Goal: Register for event/course

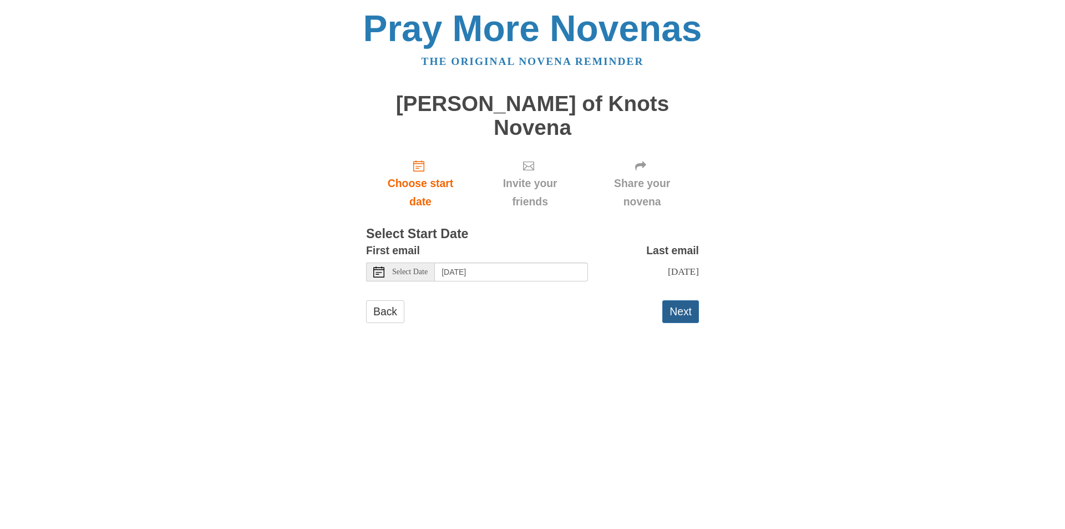
click at [679, 300] on button "Next" at bounding box center [680, 311] width 37 height 23
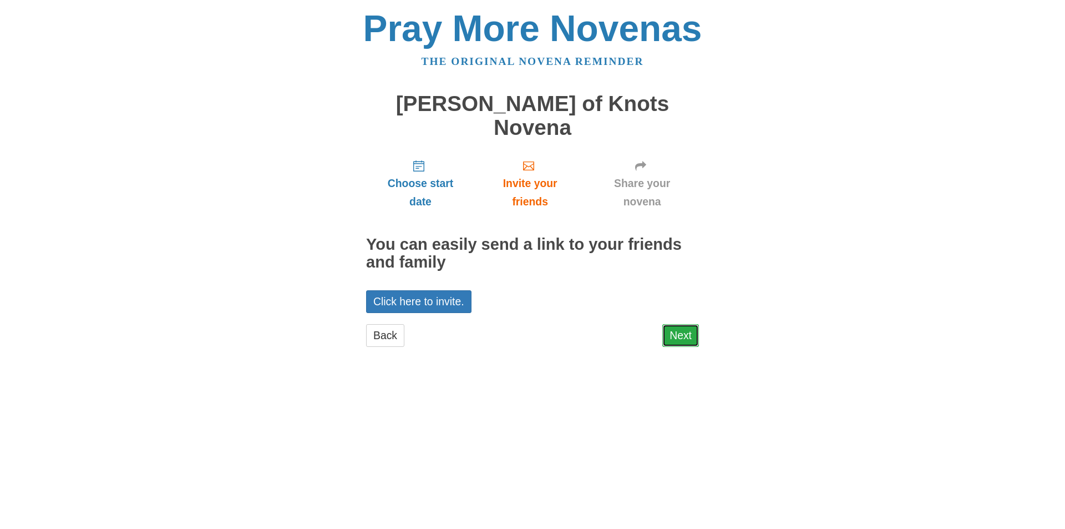
click at [684, 324] on link "Next" at bounding box center [680, 335] width 37 height 23
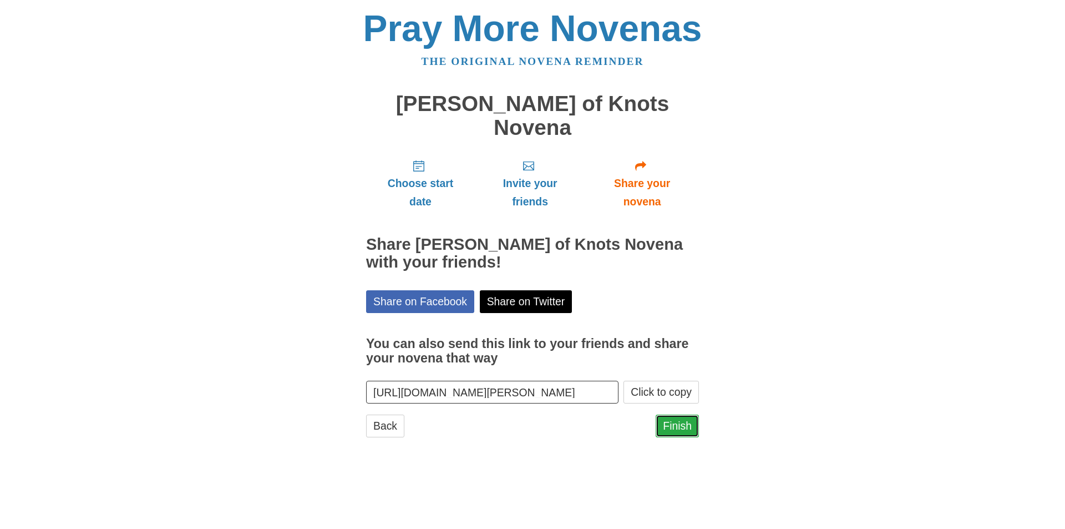
click at [677, 414] on link "Finish" at bounding box center [677, 425] width 43 height 23
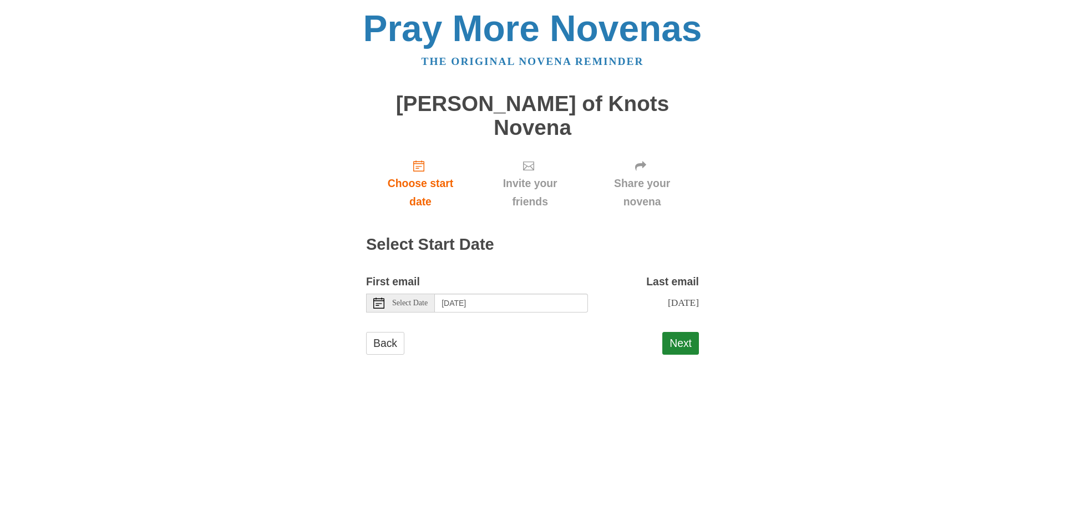
click at [419, 299] on span "Select Date" at bounding box center [409, 303] width 35 height 8
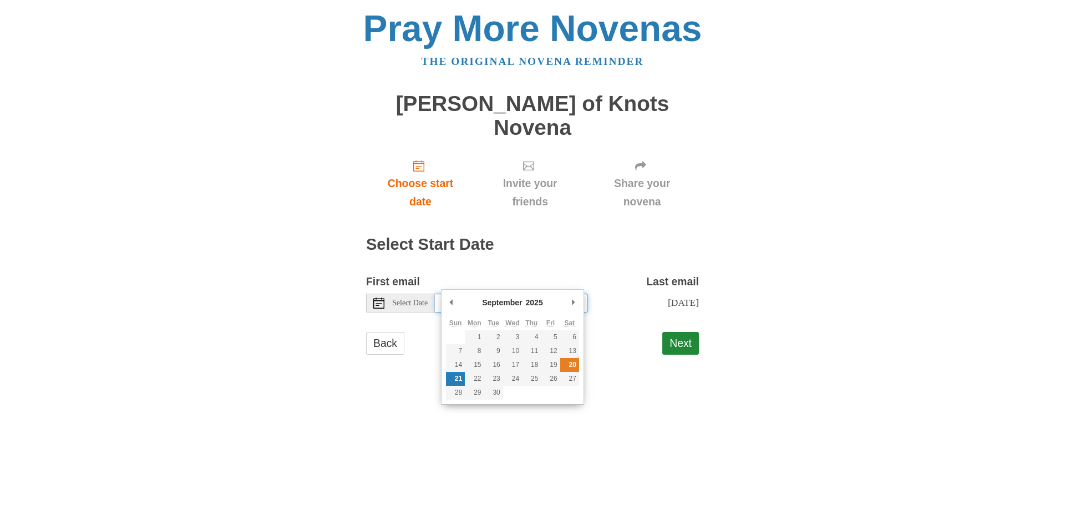
type input "Saturday, September 20th"
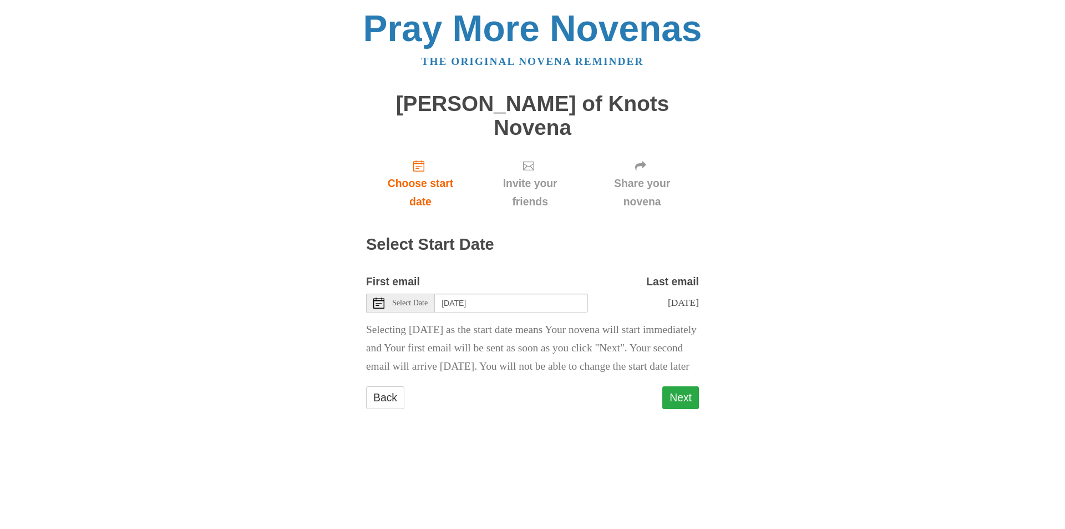
click at [681, 399] on button "Next" at bounding box center [680, 397] width 37 height 23
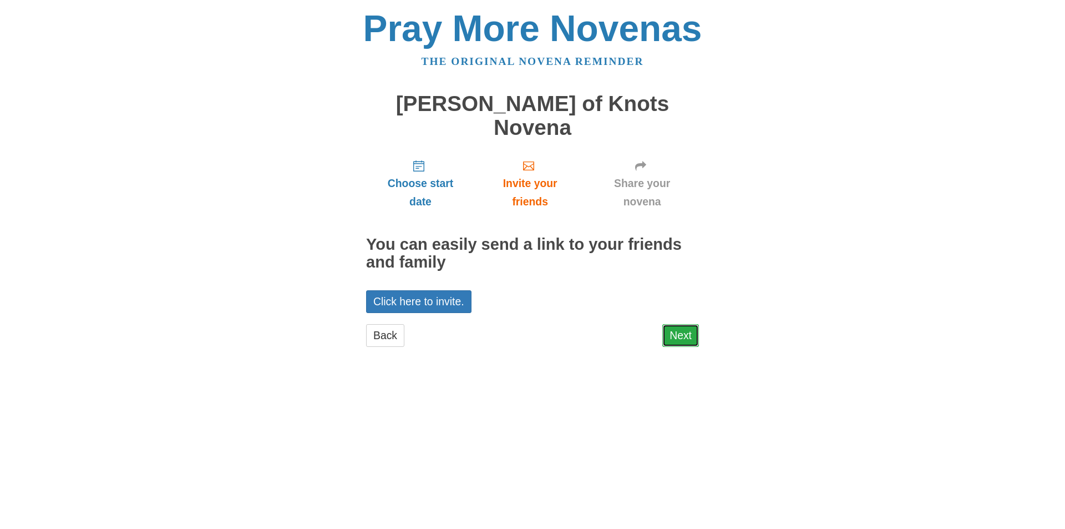
click at [684, 324] on link "Next" at bounding box center [680, 335] width 37 height 23
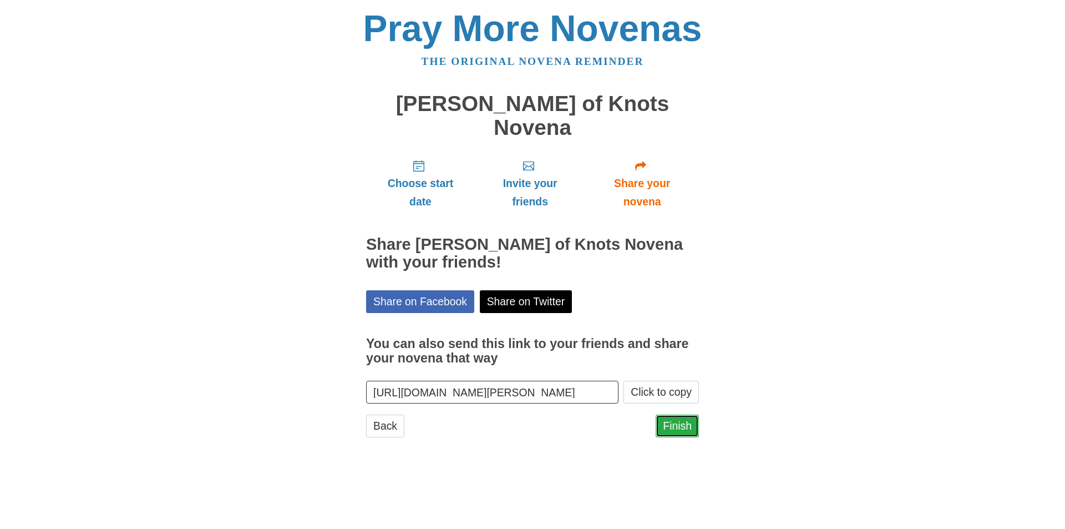
click at [684, 414] on link "Finish" at bounding box center [677, 425] width 43 height 23
